Goal: Task Accomplishment & Management: Use online tool/utility

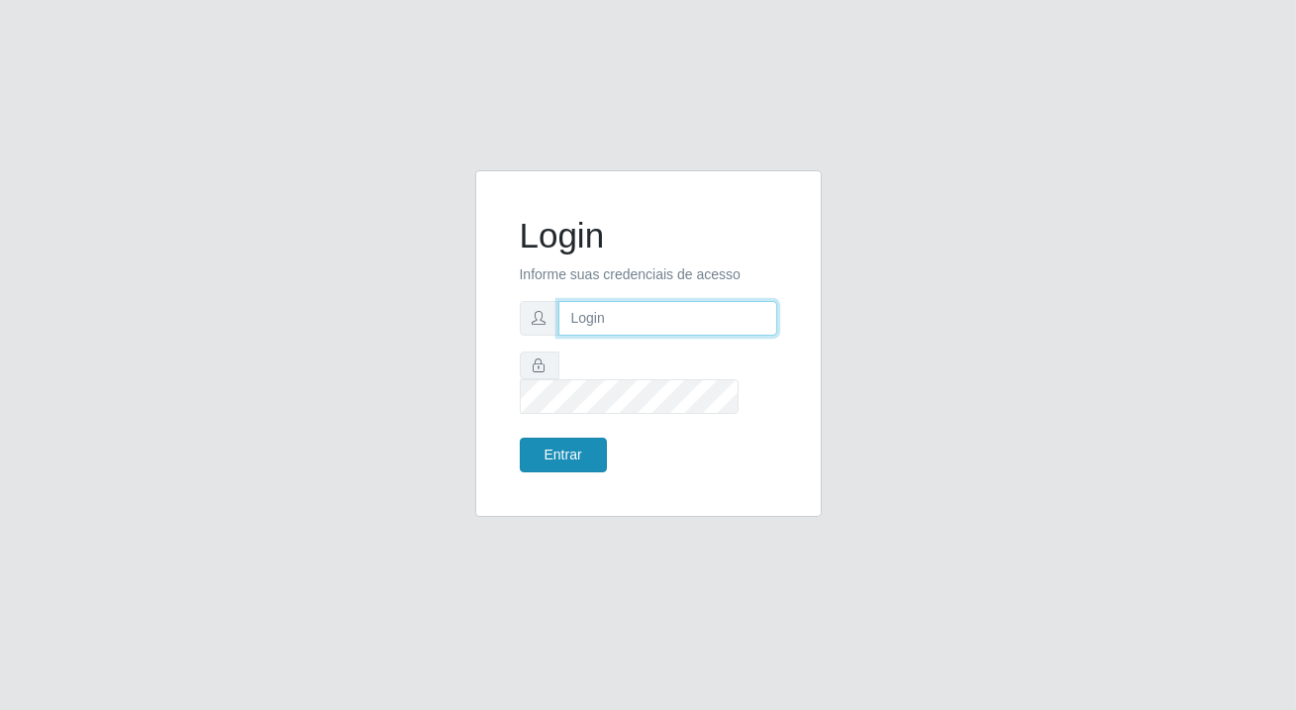
type input "[PERSON_NAME][EMAIL_ADDRESS][DOMAIN_NAME]"
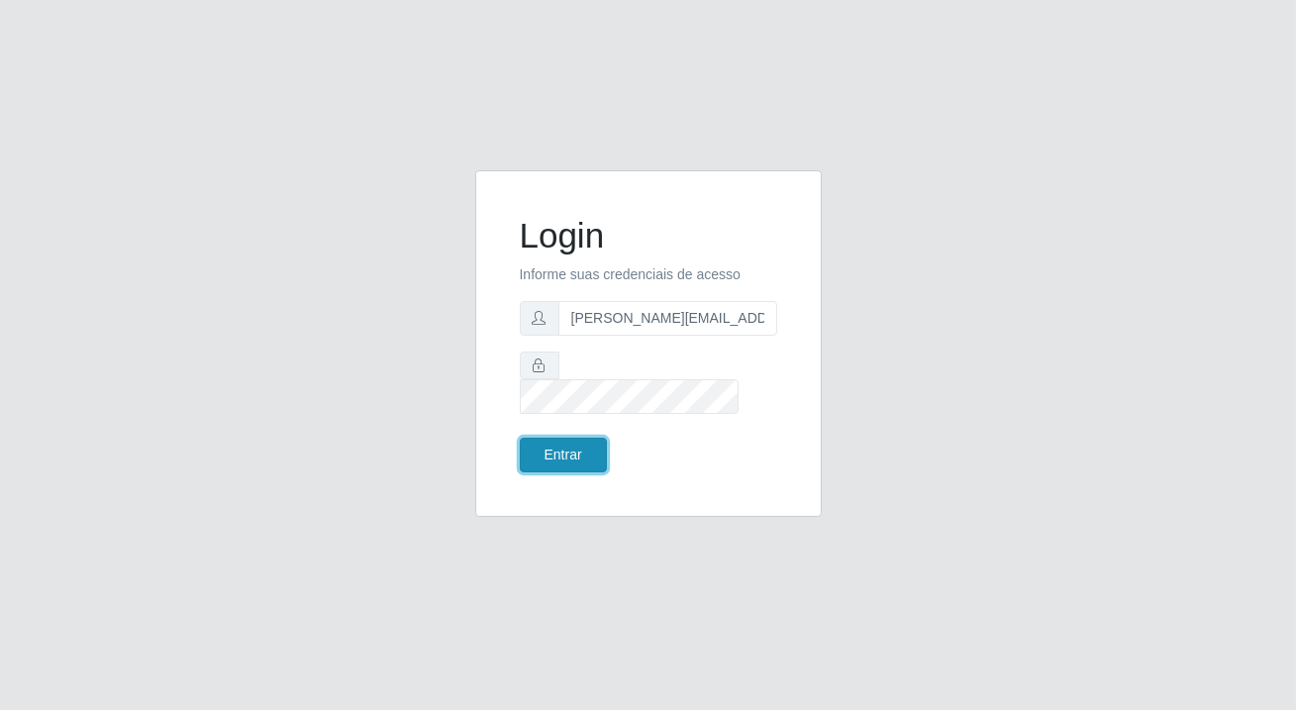
click at [545, 438] on button "Entrar" at bounding box center [563, 455] width 87 height 35
click at [546, 438] on button "Entrar" at bounding box center [563, 455] width 87 height 35
click at [547, 438] on button "Entrar" at bounding box center [563, 455] width 87 height 35
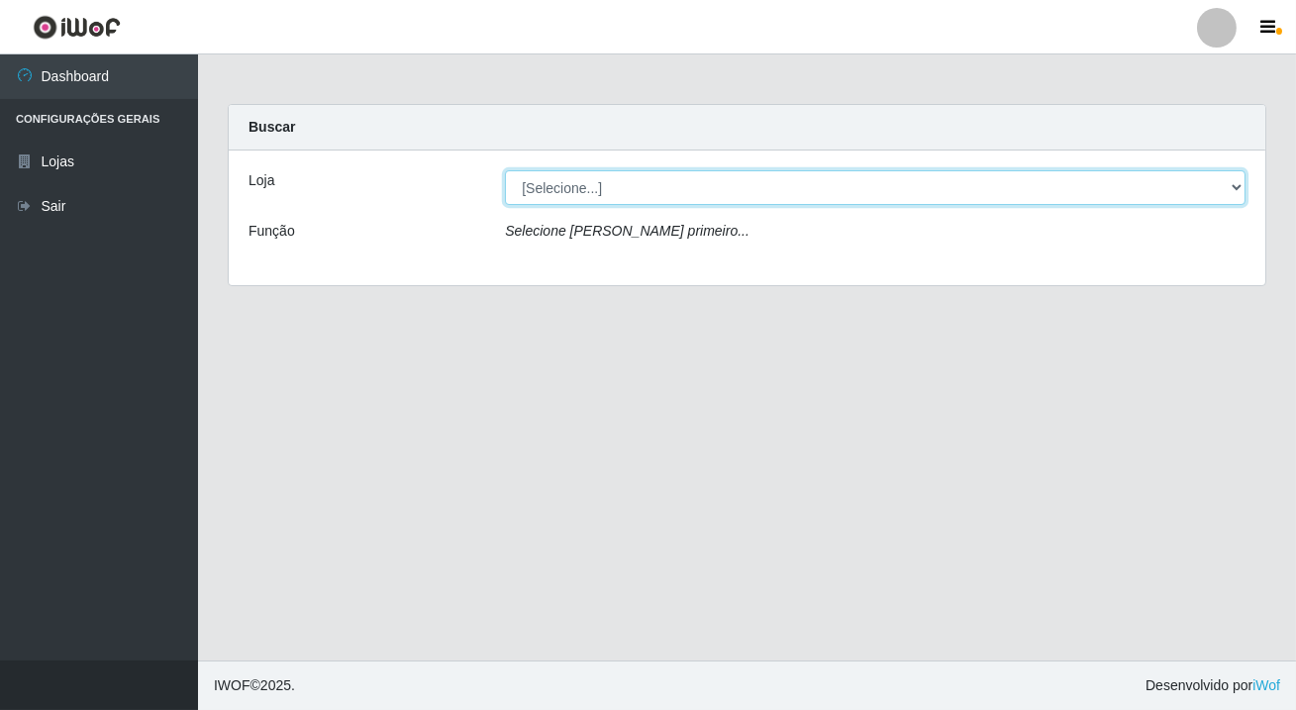
click at [1228, 176] on select "[Selecione...] Rede Potiguar 2 - Macaíba" at bounding box center [875, 187] width 741 height 35
select select "101"
click at [505, 170] on select "[Selecione...] Rede Potiguar 2 - Macaíba" at bounding box center [875, 187] width 741 height 35
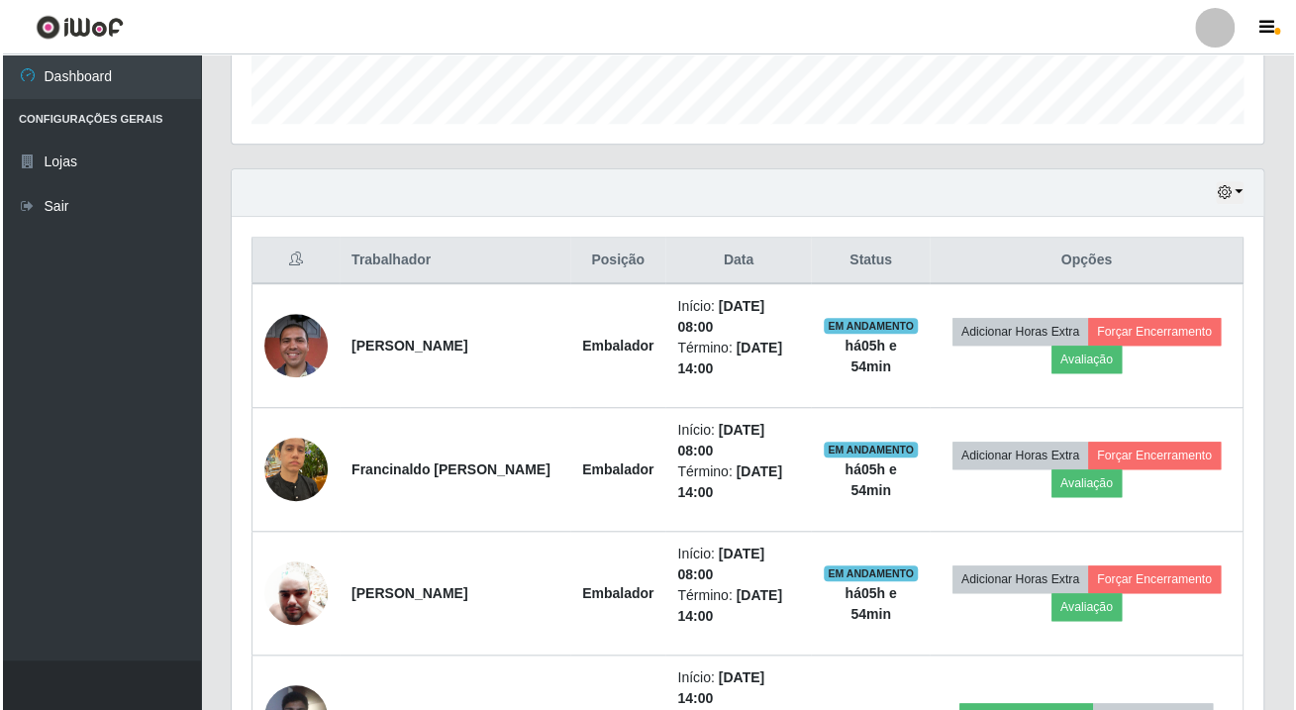
scroll to position [765, 0]
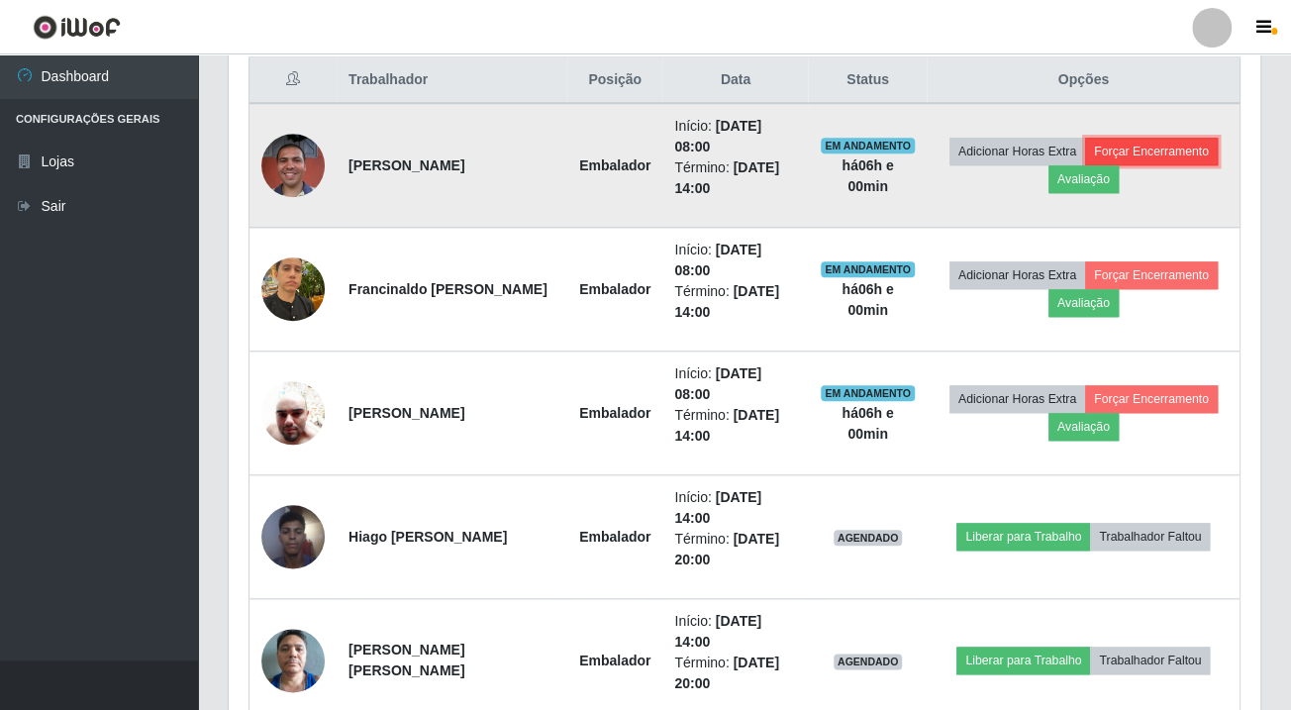
click at [1151, 138] on button "Forçar Encerramento" at bounding box center [1151, 152] width 133 height 28
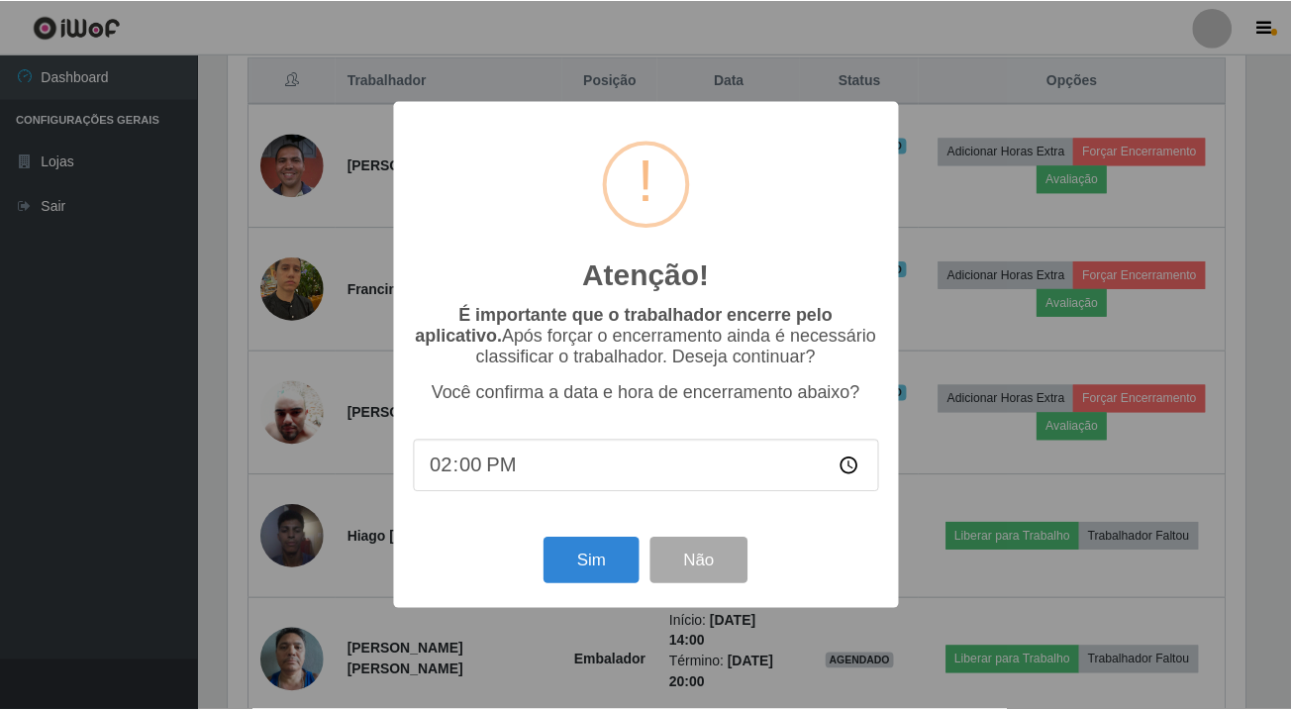
scroll to position [411, 1021]
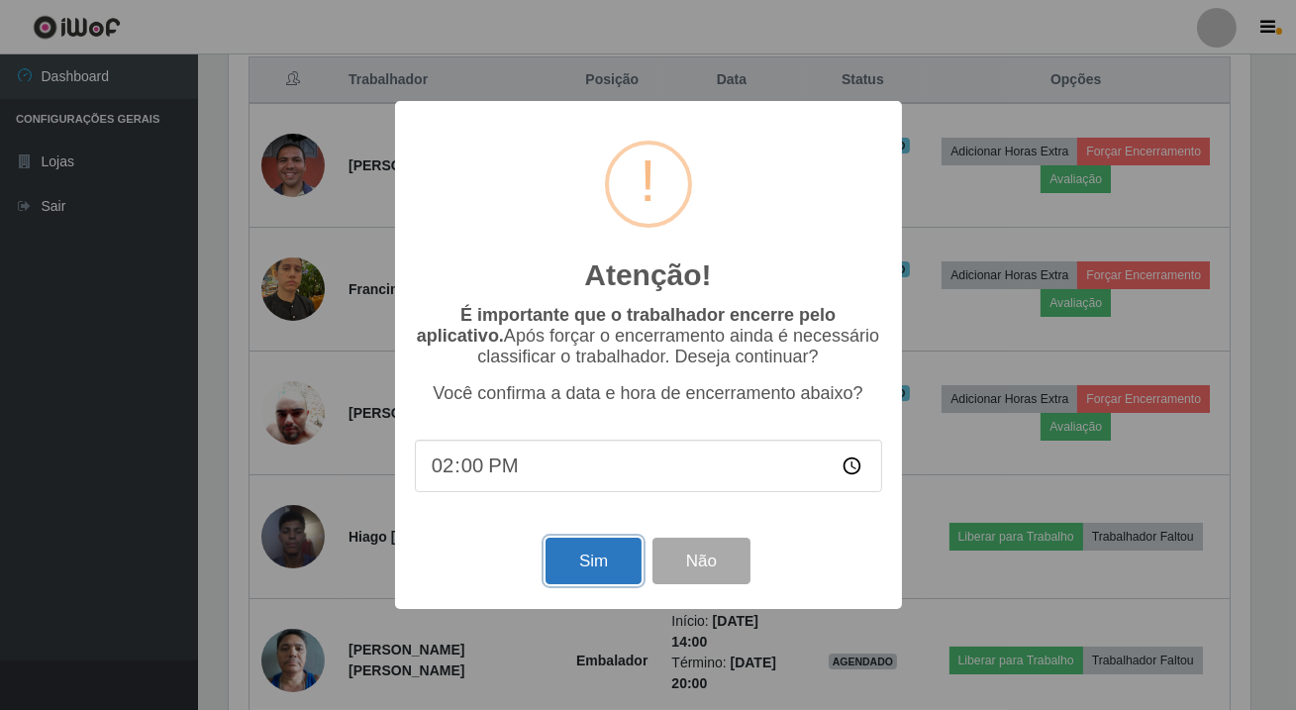
click at [568, 574] on button "Sim" at bounding box center [594, 561] width 96 height 47
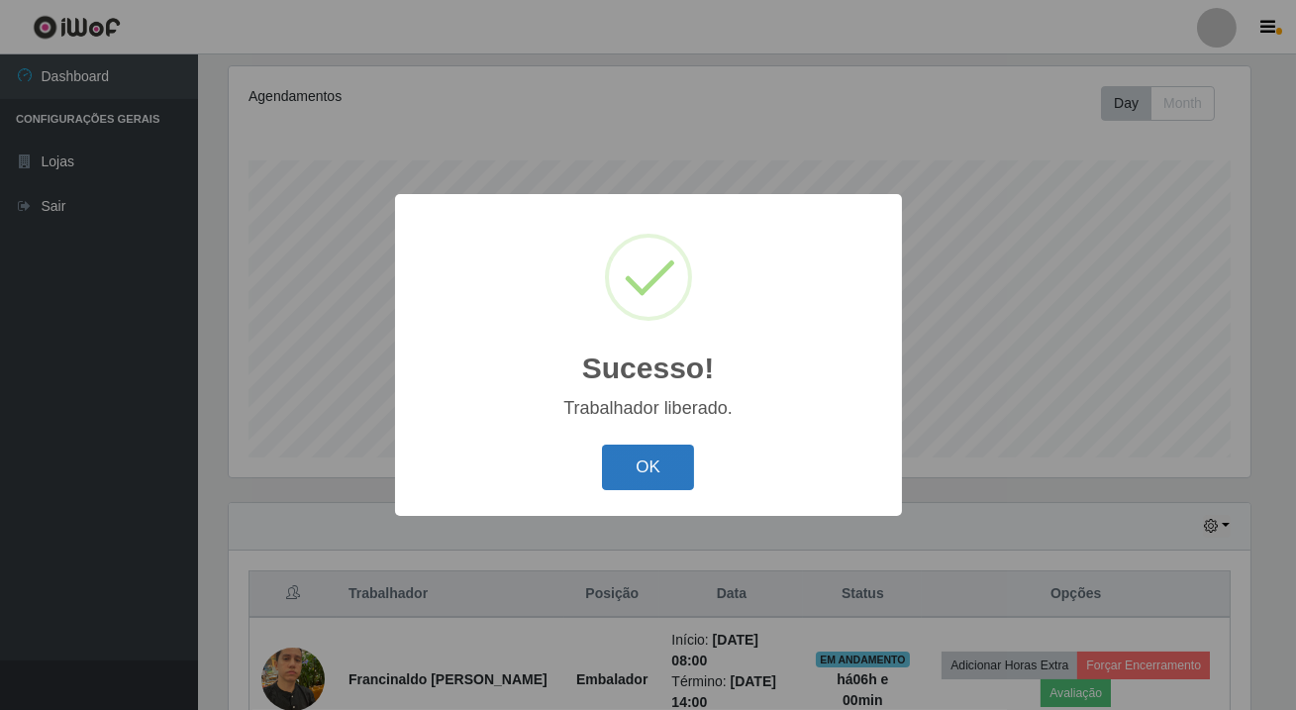
click at [629, 465] on button "OK" at bounding box center [648, 468] width 92 height 47
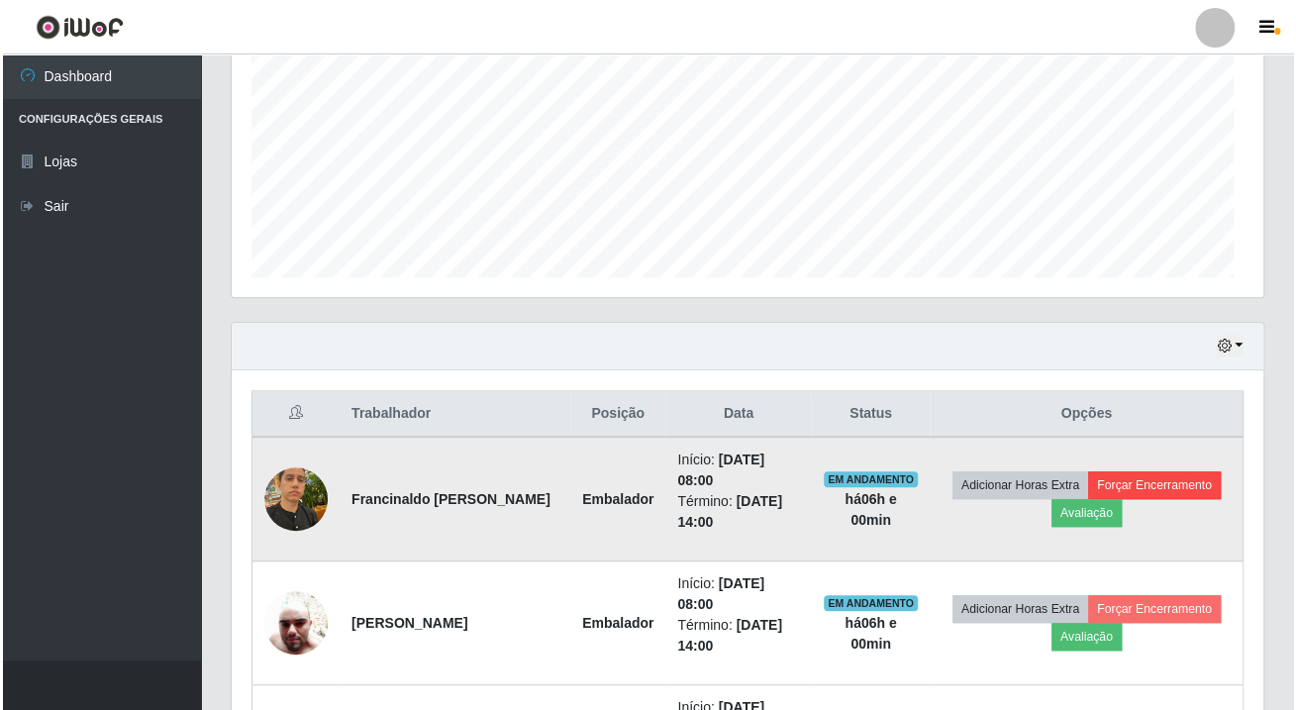
scroll to position [411, 1031]
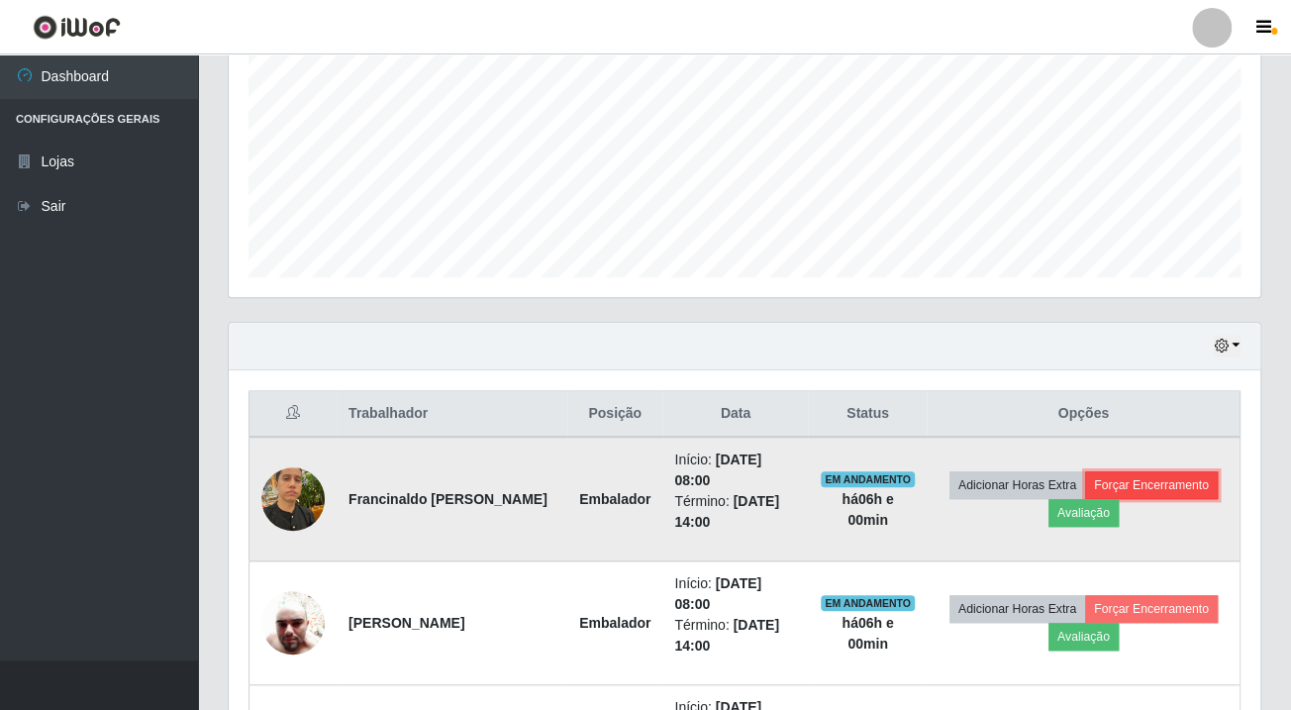
click at [1141, 471] on button "Forçar Encerramento" at bounding box center [1151, 485] width 133 height 28
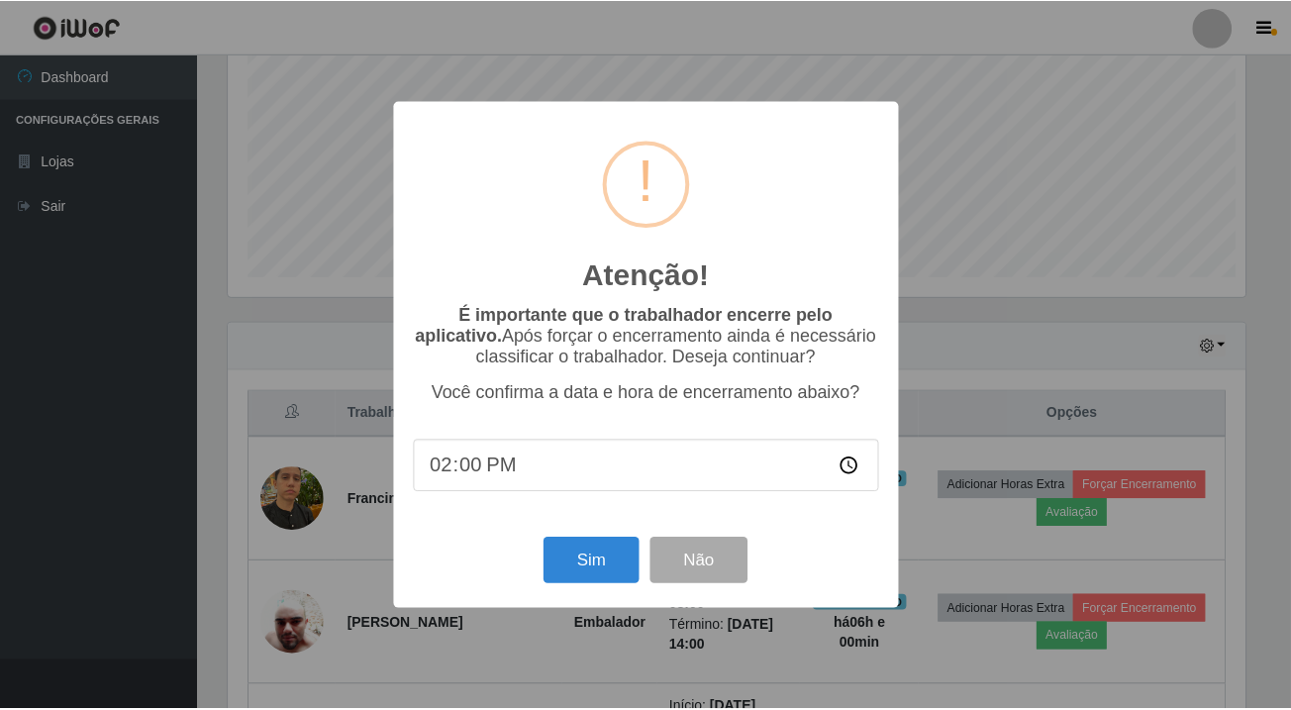
scroll to position [411, 1021]
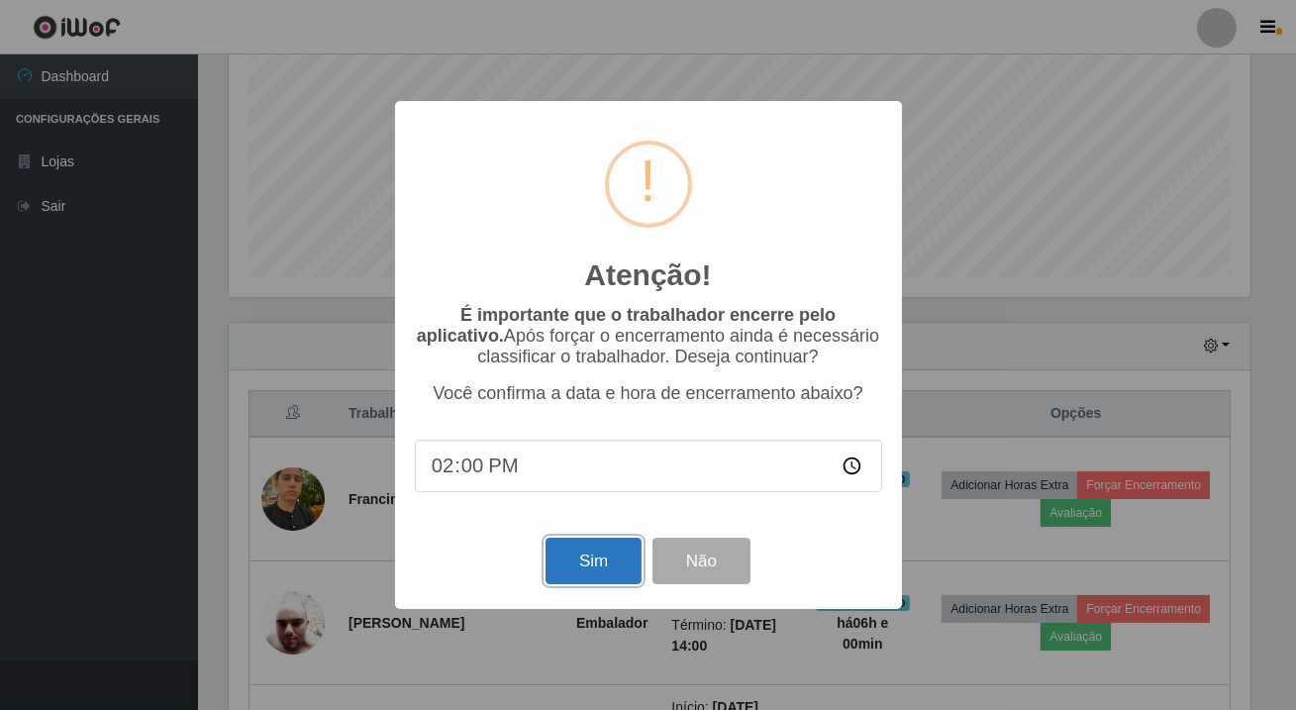
click at [574, 584] on button "Sim" at bounding box center [594, 561] width 96 height 47
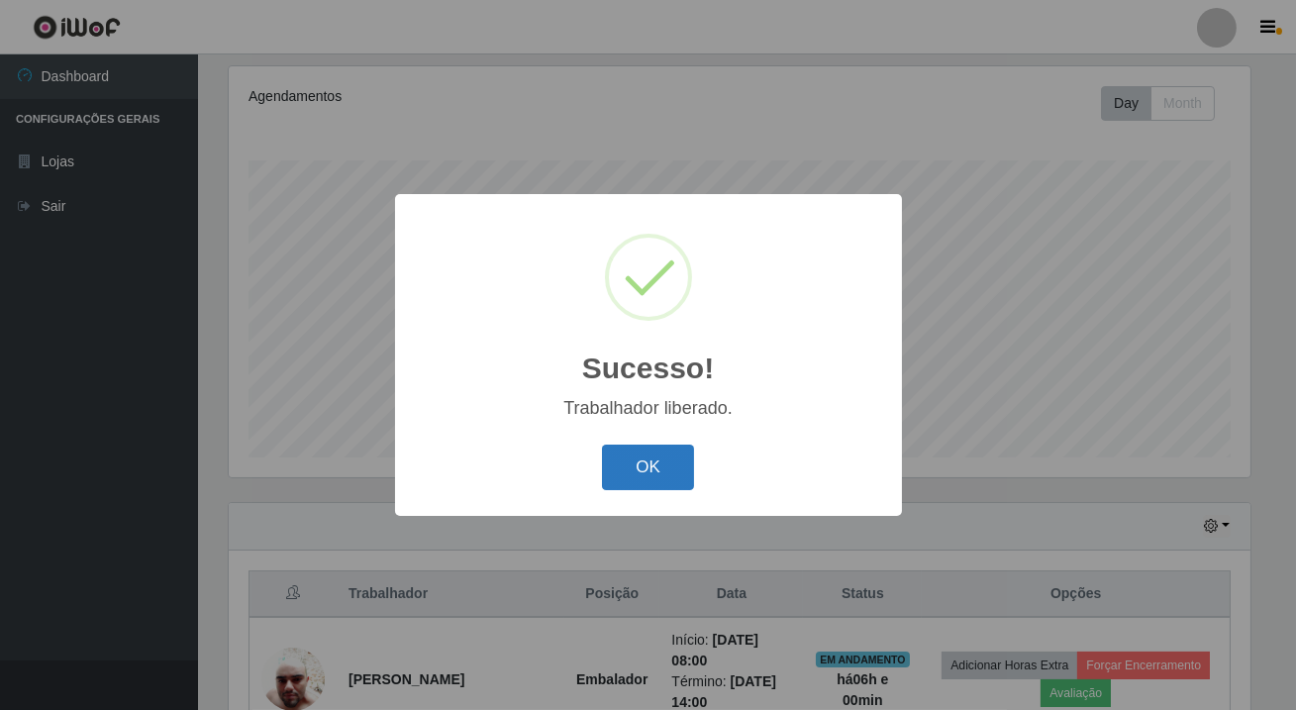
click at [633, 472] on button "OK" at bounding box center [648, 468] width 92 height 47
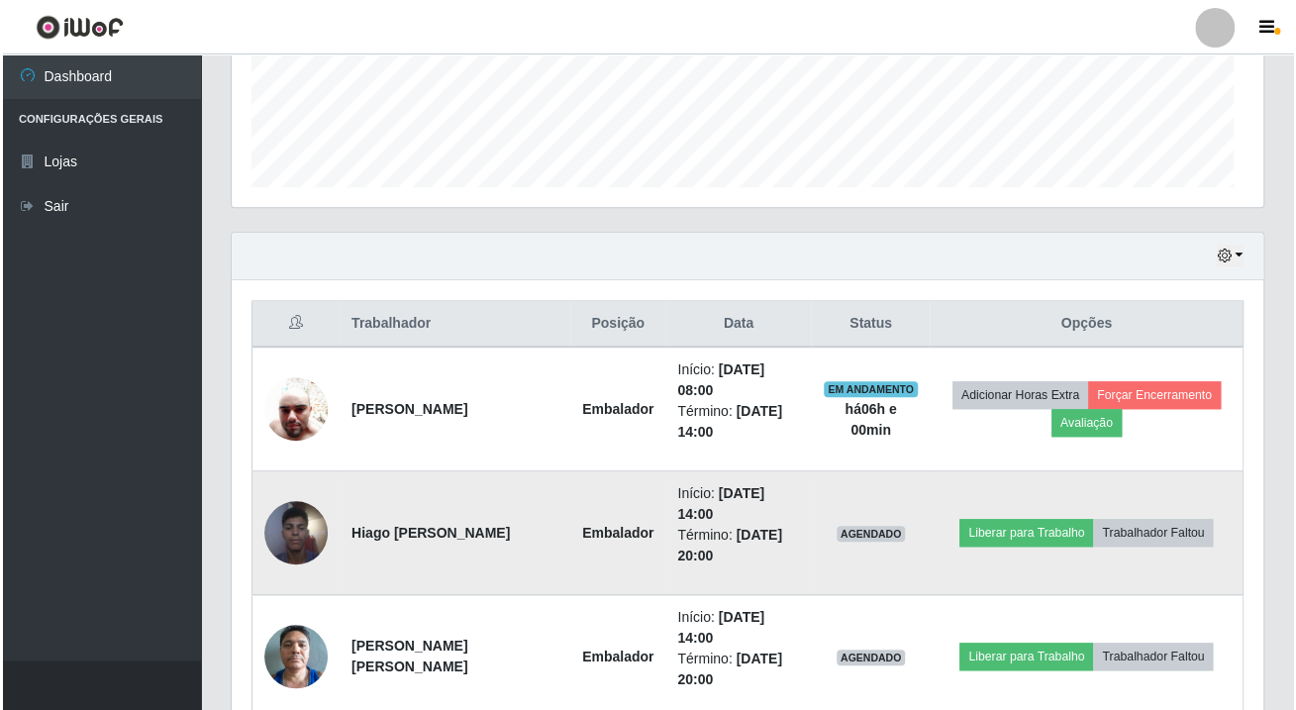
scroll to position [411, 1031]
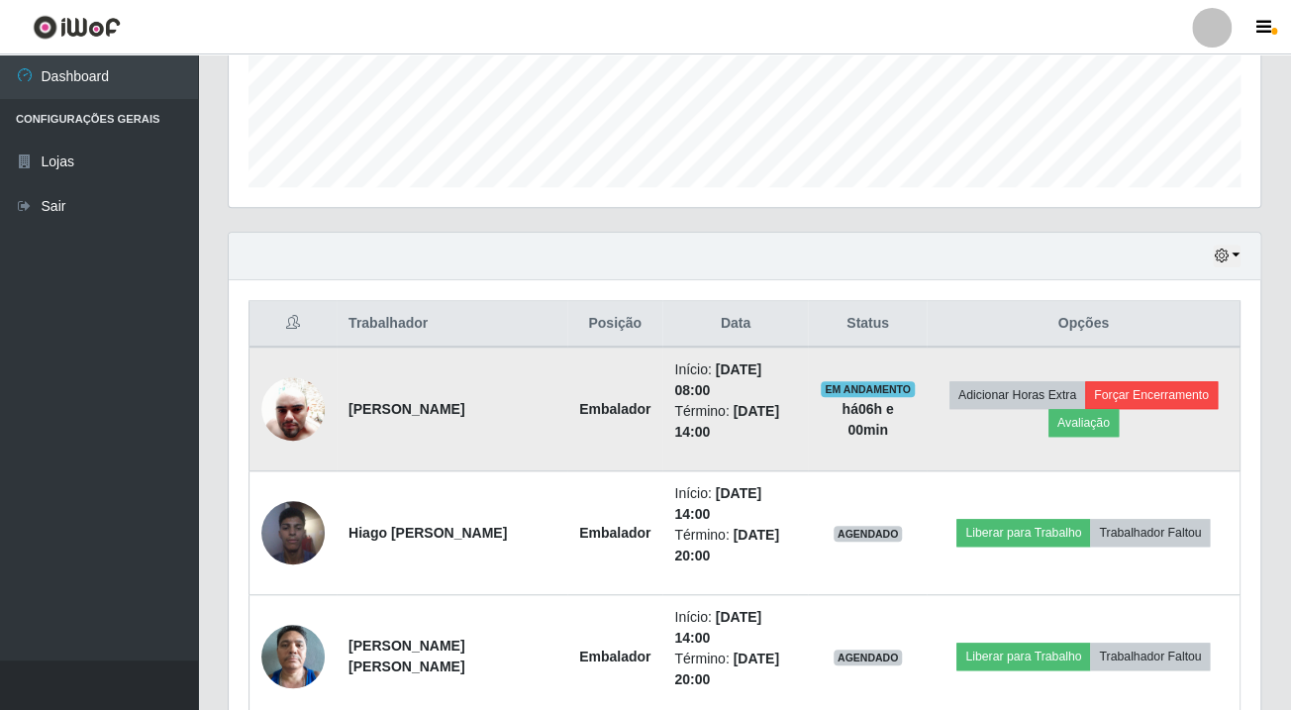
drag, startPoint x: 1114, startPoint y: 364, endPoint x: 1119, endPoint y: 376, distance: 12.9
click at [1115, 366] on td "Adicionar Horas Extra Forçar Encerramento Avaliação" at bounding box center [1083, 409] width 313 height 125
click at [1119, 381] on button "Forçar Encerramento" at bounding box center [1151, 395] width 133 height 28
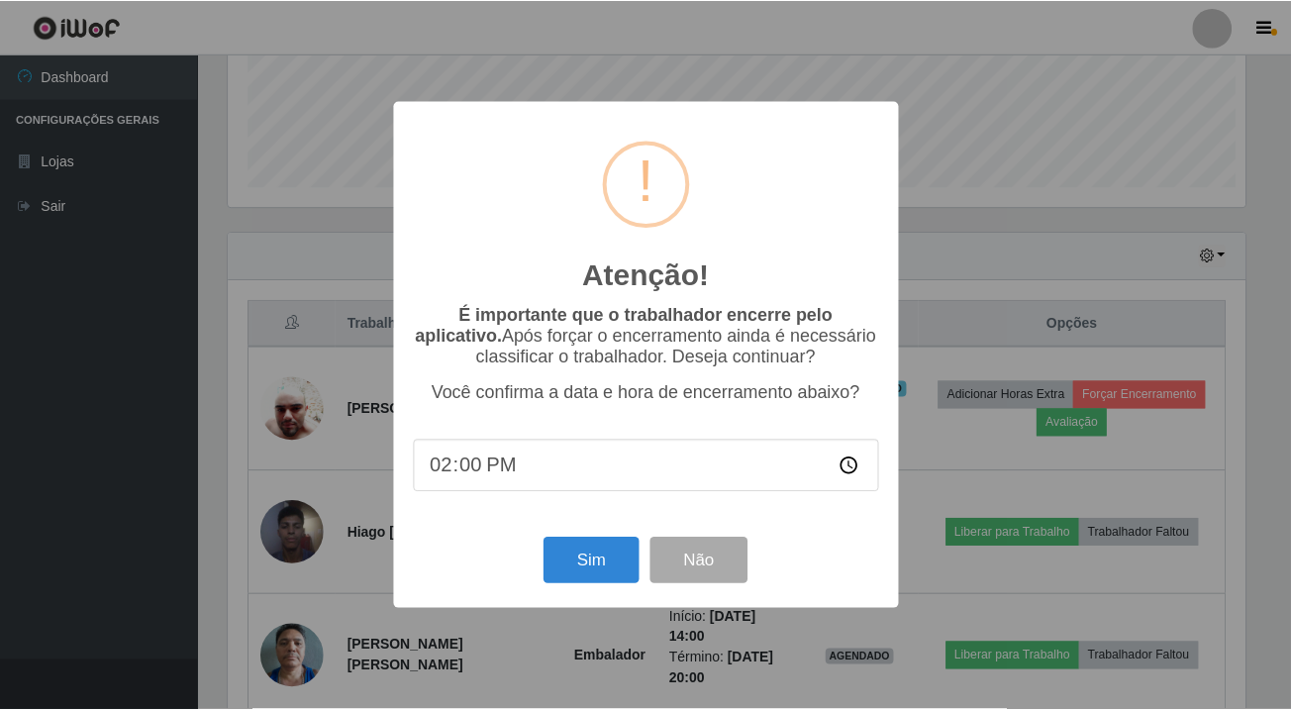
scroll to position [411, 1021]
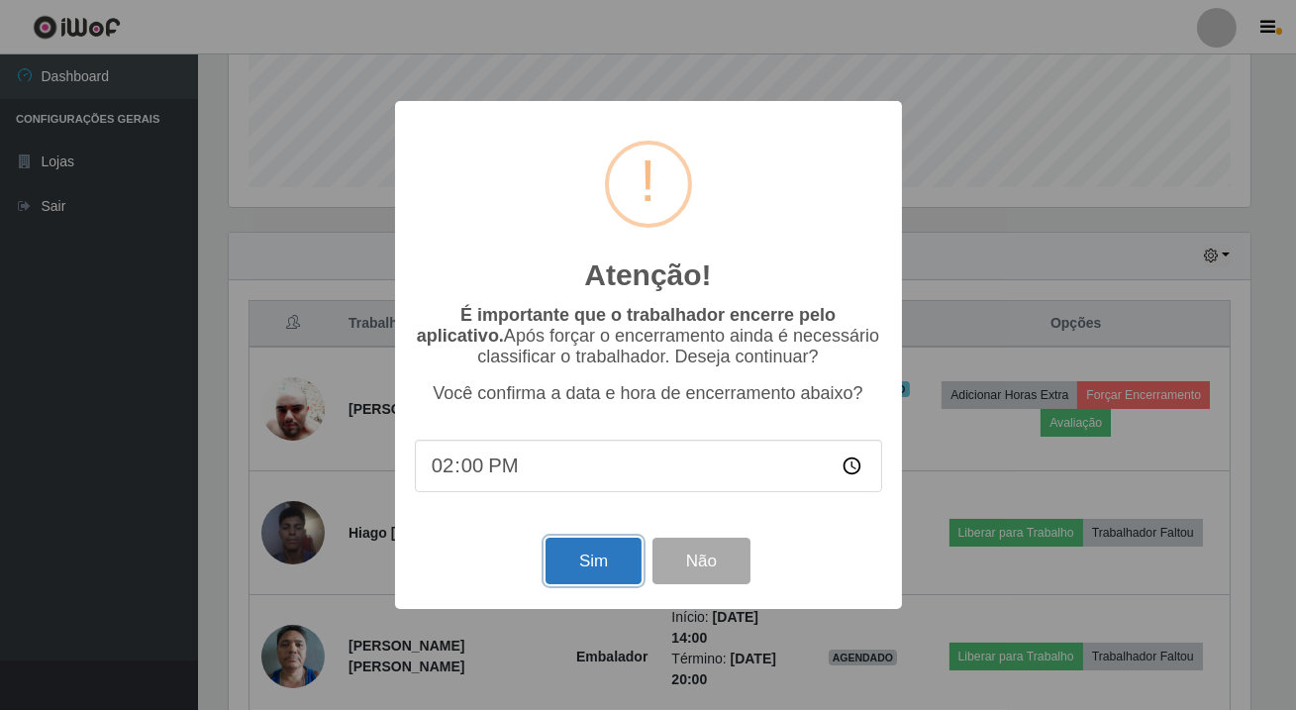
click at [577, 577] on button "Sim" at bounding box center [594, 561] width 96 height 47
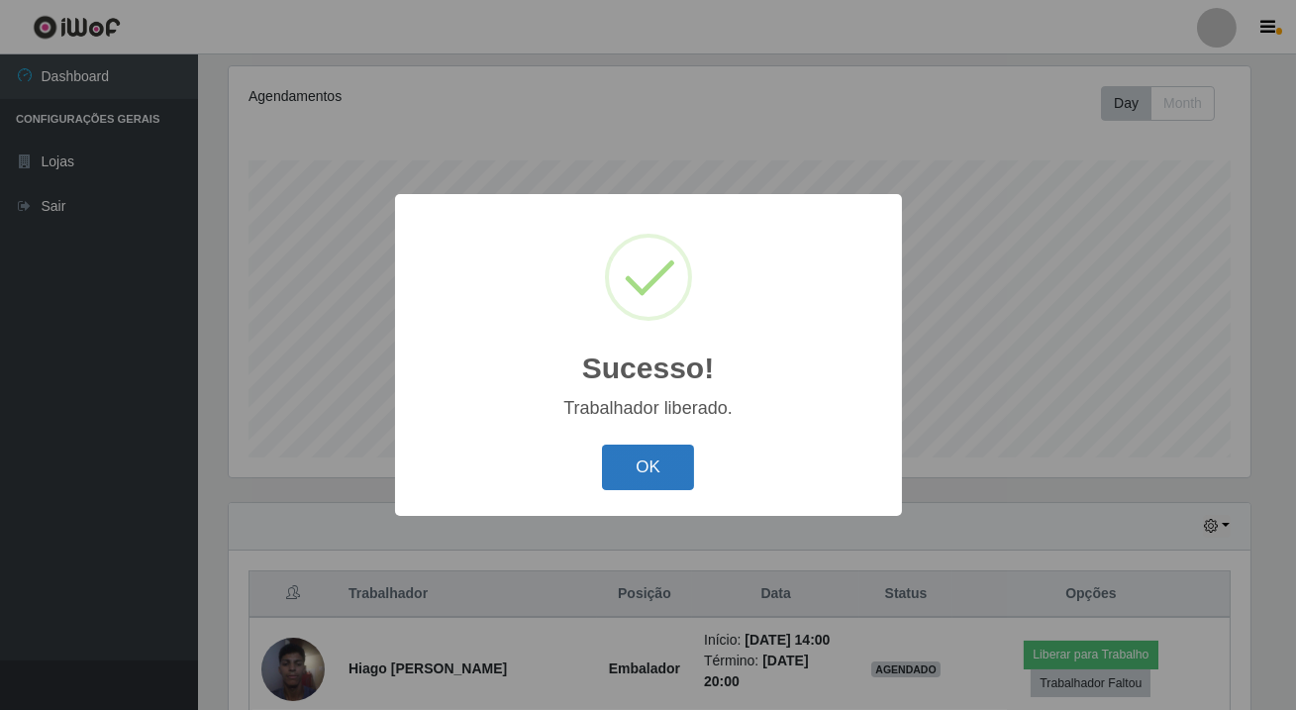
click at [649, 460] on button "OK" at bounding box center [648, 468] width 92 height 47
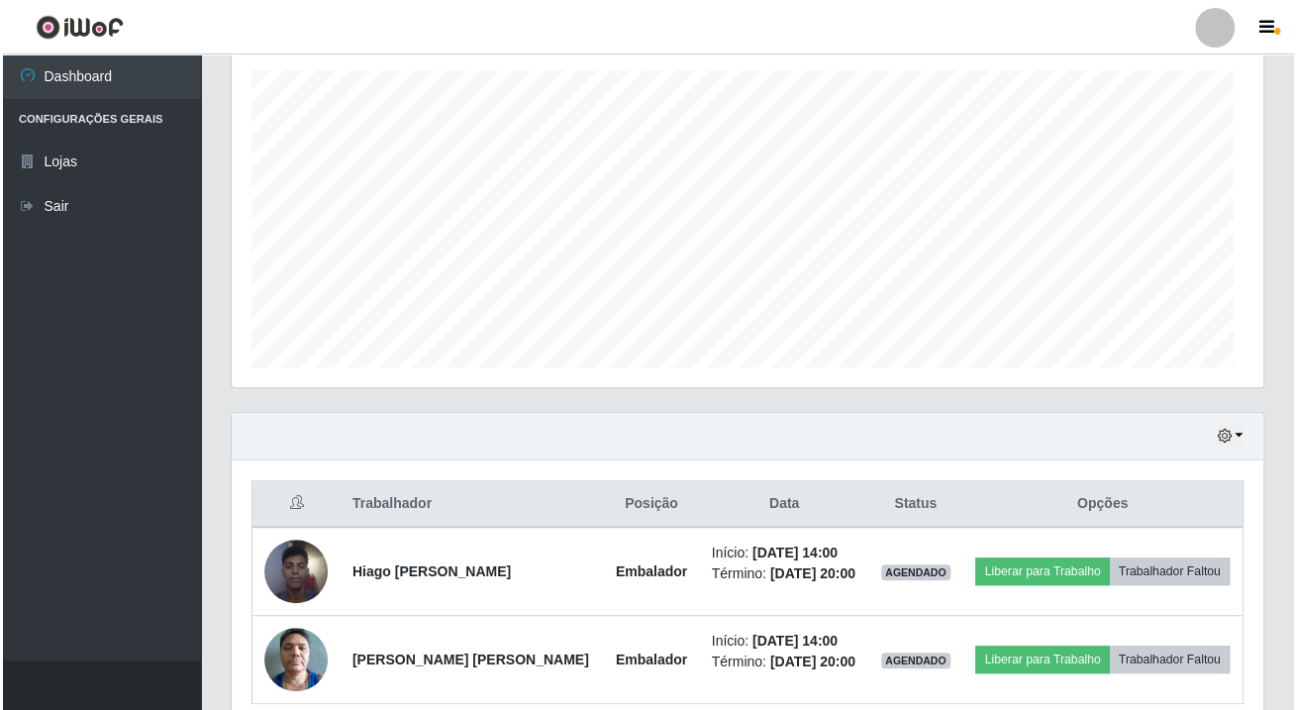
scroll to position [411, 1031]
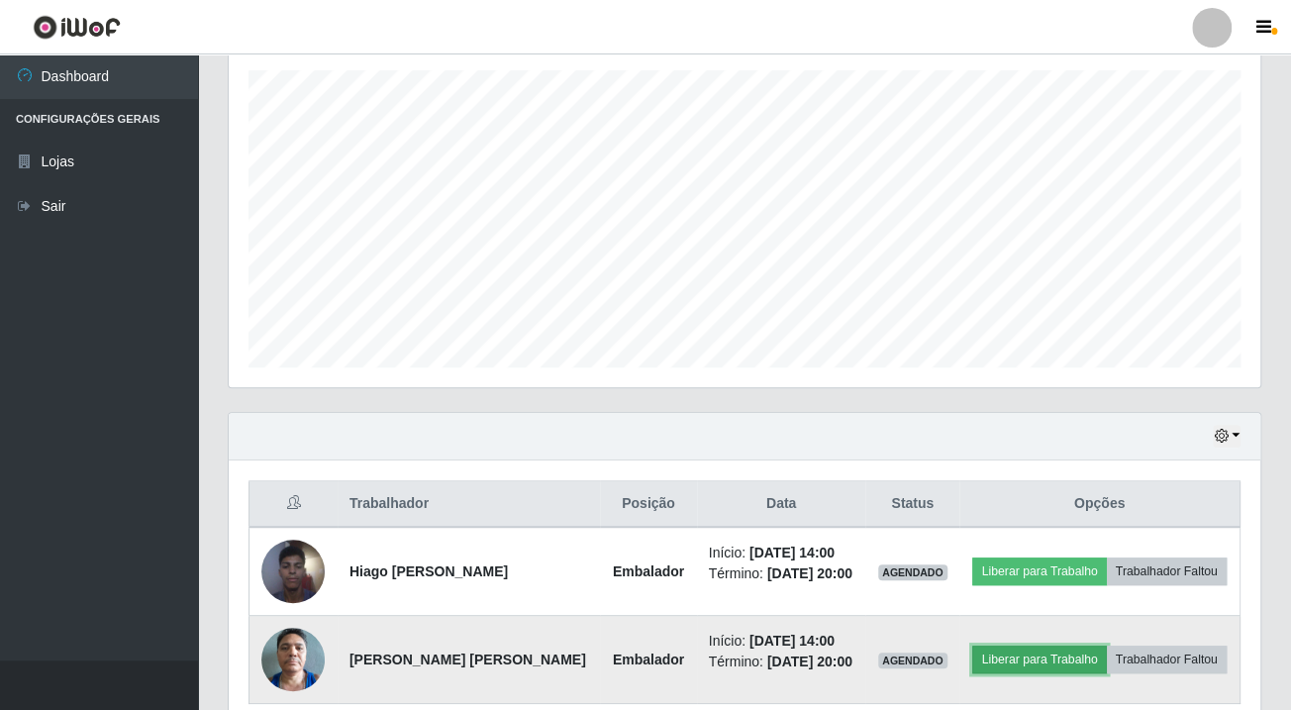
click at [981, 646] on button "Liberar para Trabalho" at bounding box center [1040, 660] width 134 height 28
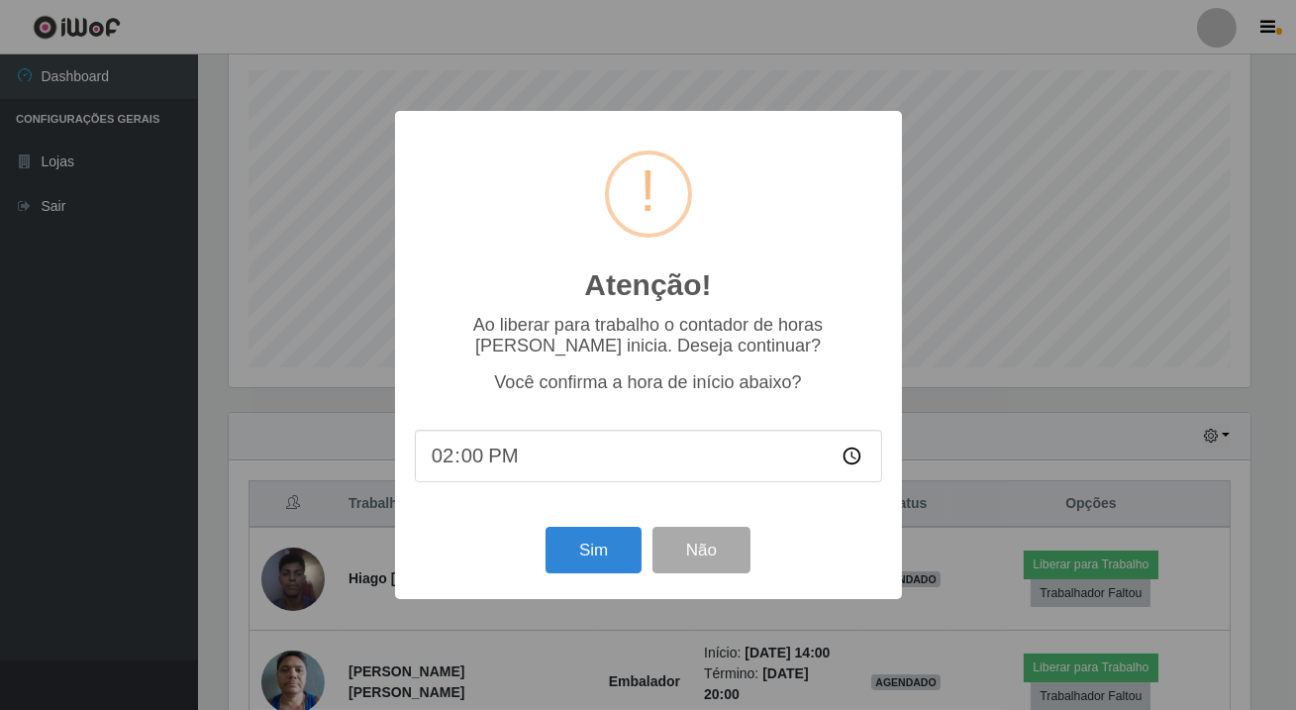
scroll to position [0, 0]
click at [577, 558] on button "Sim" at bounding box center [594, 550] width 96 height 47
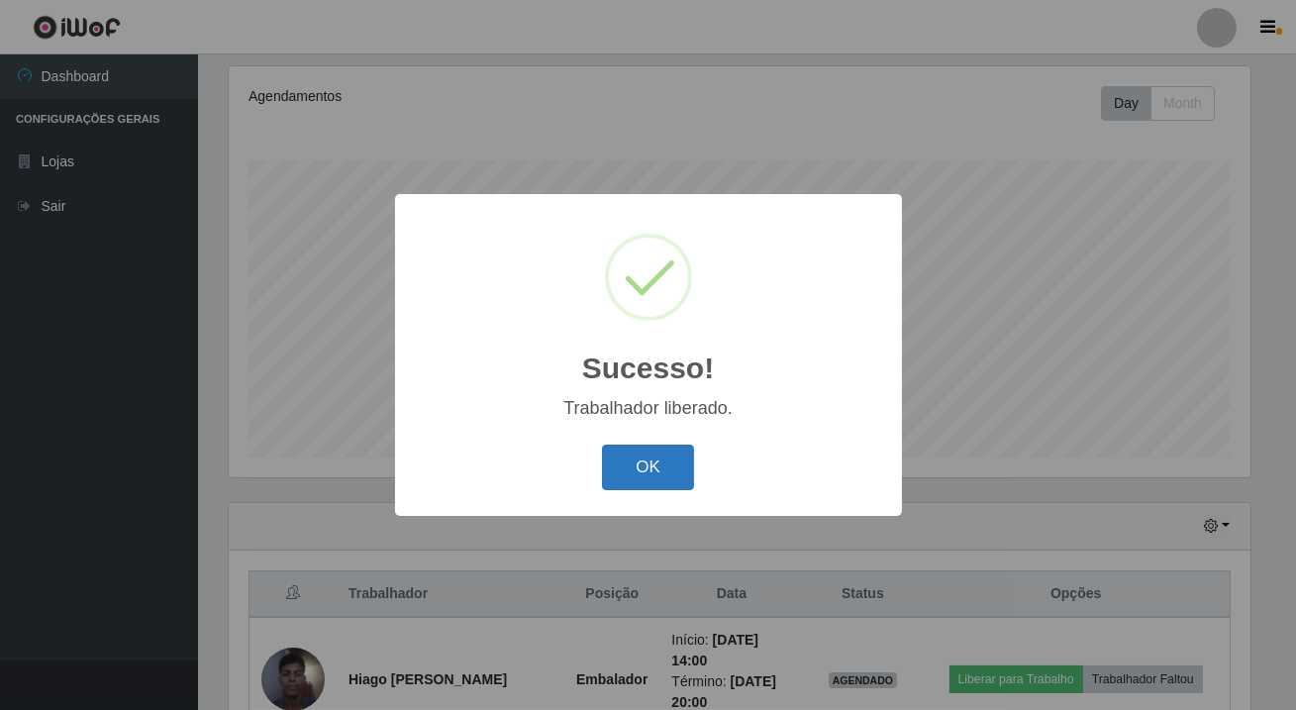
click at [640, 466] on button "OK" at bounding box center [648, 468] width 92 height 47
